Goal: Information Seeking & Learning: Learn about a topic

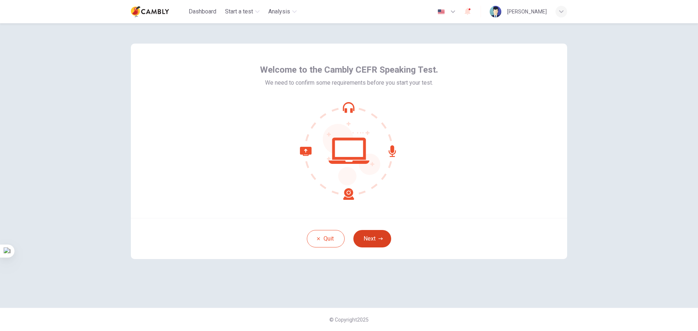
click at [374, 247] on button "Next" at bounding box center [373, 238] width 38 height 17
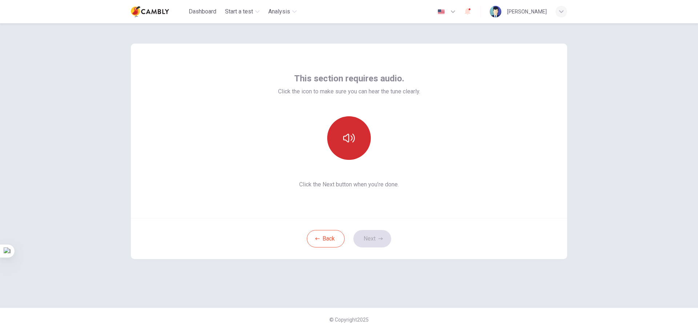
click at [357, 136] on button "button" at bounding box center [349, 138] width 44 height 44
click at [359, 163] on div "This section requires audio. Click the icon to make sure you can hear the tune …" at bounding box center [349, 131] width 142 height 116
drag, startPoint x: 350, startPoint y: 145, endPoint x: 351, endPoint y: 150, distance: 4.9
click at [351, 149] on button "button" at bounding box center [349, 138] width 44 height 44
click at [345, 130] on button "button" at bounding box center [349, 138] width 44 height 44
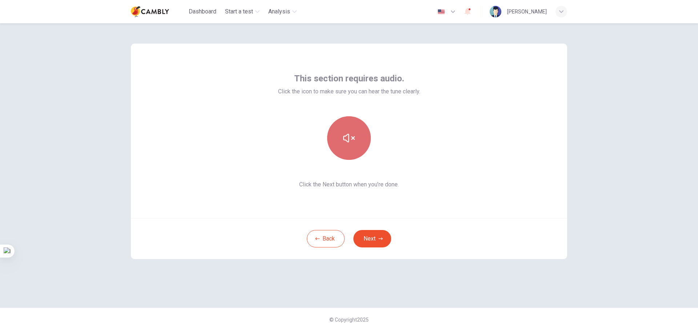
click at [348, 140] on icon "button" at bounding box center [349, 138] width 12 height 12
click at [363, 243] on button "Next" at bounding box center [373, 238] width 38 height 17
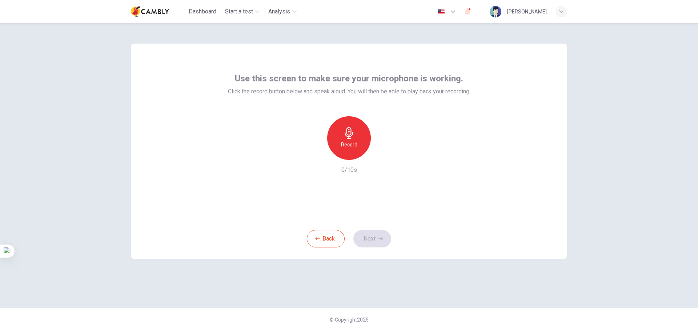
click at [349, 139] on div "Record" at bounding box center [349, 138] width 44 height 44
click at [362, 147] on div "Stop" at bounding box center [349, 138] width 44 height 44
click at [374, 241] on button "Next" at bounding box center [373, 238] width 38 height 17
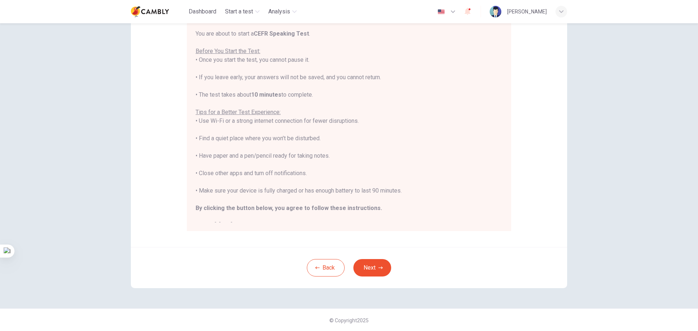
scroll to position [73, 0]
click at [356, 266] on button "Next" at bounding box center [373, 267] width 38 height 17
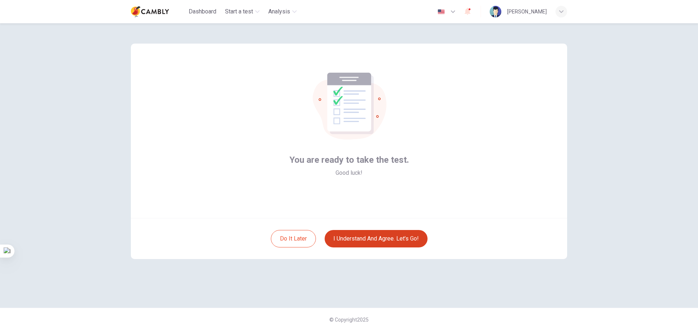
scroll to position [0, 0]
click at [356, 232] on button "I understand and agree. Let’s go!" at bounding box center [376, 238] width 103 height 17
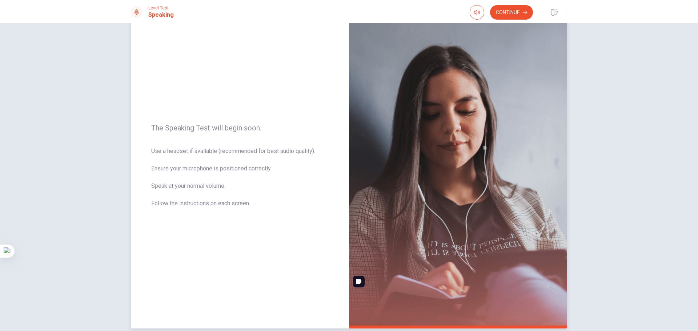
scroll to position [25, 0]
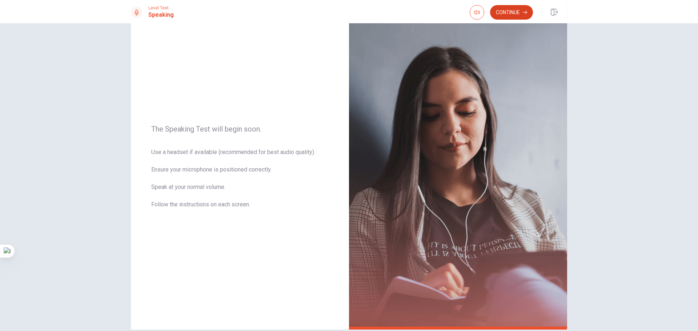
click at [514, 8] on button "Continue" at bounding box center [511, 12] width 43 height 15
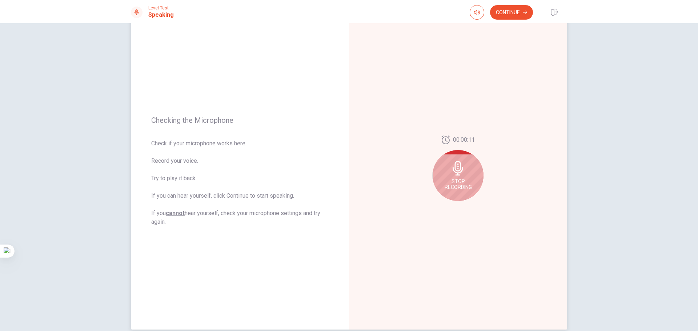
click at [457, 175] on icon at bounding box center [458, 168] width 11 height 15
click at [465, 204] on button "Play Audio" at bounding box center [466, 207] width 10 height 10
click at [400, 277] on div "00:00:10" at bounding box center [458, 171] width 218 height 317
click at [462, 210] on button "Play Audio" at bounding box center [466, 207] width 10 height 10
click at [445, 207] on button "Record Again" at bounding box center [450, 207] width 10 height 10
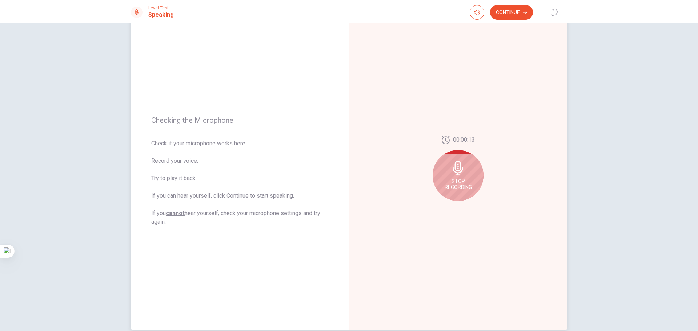
click at [454, 188] on span "Stop Recording" at bounding box center [458, 185] width 27 height 12
click at [467, 208] on button "Play Audio" at bounding box center [466, 207] width 10 height 10
click at [465, 208] on icon "Pause Audio" at bounding box center [466, 207] width 4 height 4
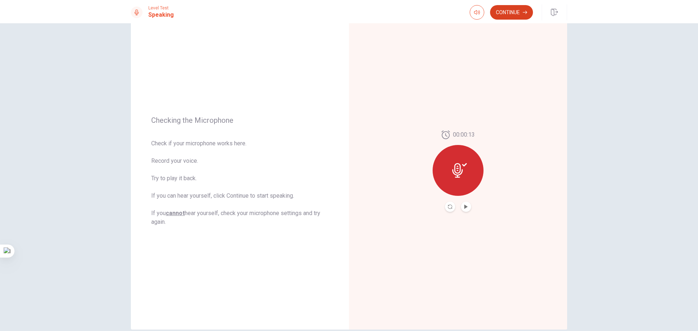
click at [504, 12] on button "Continue" at bounding box center [511, 12] width 43 height 15
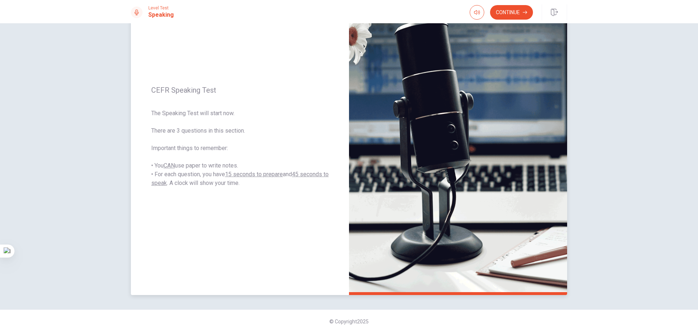
scroll to position [61, 0]
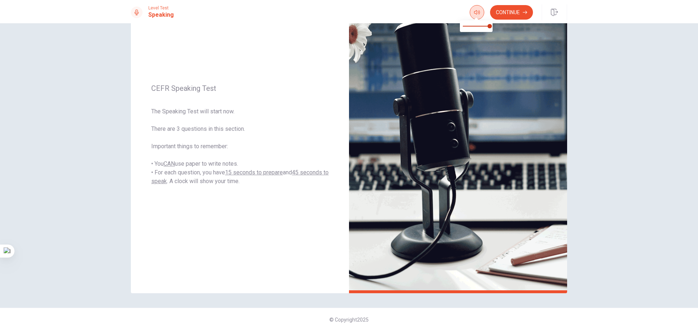
click at [475, 16] on span at bounding box center [477, 18] width 6 height 4
click at [506, 11] on button "Continue" at bounding box center [511, 12] width 43 height 15
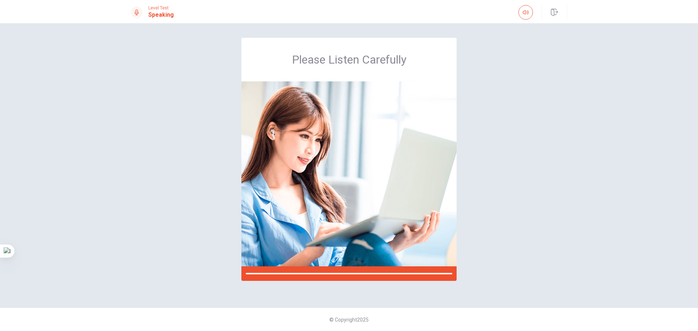
scroll to position [0, 0]
click at [528, 9] on button "button" at bounding box center [526, 12] width 15 height 15
click at [502, 170] on div "Please Listen Carefully" at bounding box center [349, 166] width 460 height 256
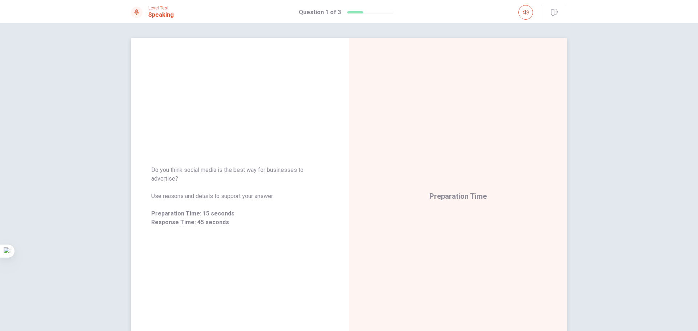
click at [400, 290] on div "Preparation Time" at bounding box center [458, 196] width 218 height 317
click at [124, 122] on div "Do you think social media is the best way for businesses to advertise? Use reas…" at bounding box center [349, 196] width 460 height 317
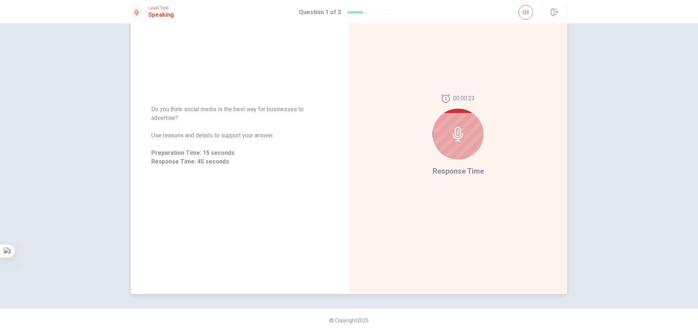
scroll to position [61, 0]
click at [453, 134] on icon at bounding box center [458, 133] width 11 height 15
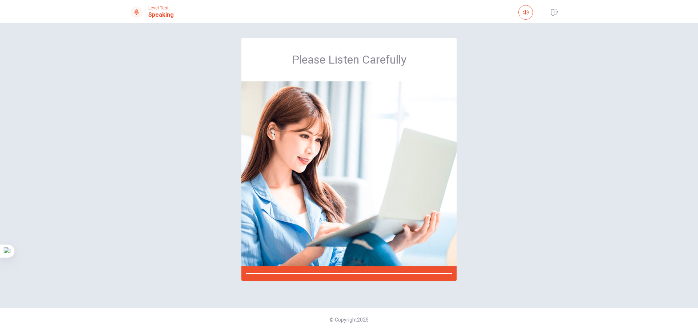
scroll to position [0, 0]
click at [559, 12] on button "button" at bounding box center [554, 12] width 25 height 16
